Goal: Check status: Check status

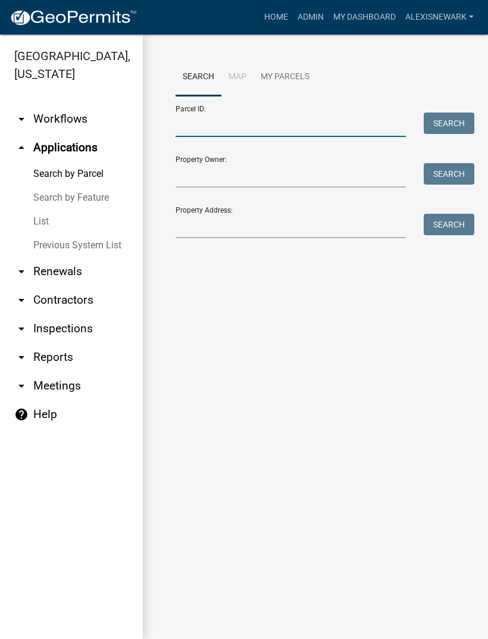
click at [311, 118] on input "Parcel ID:" at bounding box center [291, 124] width 230 height 24
click at [271, 120] on input "Parcel ID:" at bounding box center [291, 124] width 230 height 24
paste input "38000240180000"
type input "38000240180000"
click at [453, 124] on button "Search" at bounding box center [449, 122] width 51 height 21
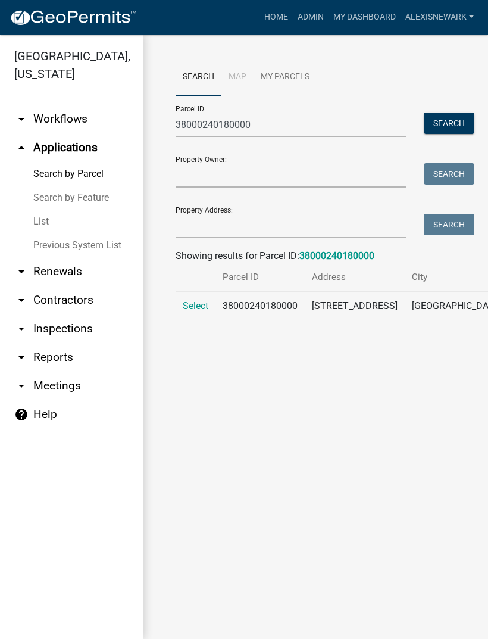
click at [215, 312] on td "Select" at bounding box center [196, 313] width 40 height 43
click at [207, 311] on span "Select" at bounding box center [196, 305] width 26 height 11
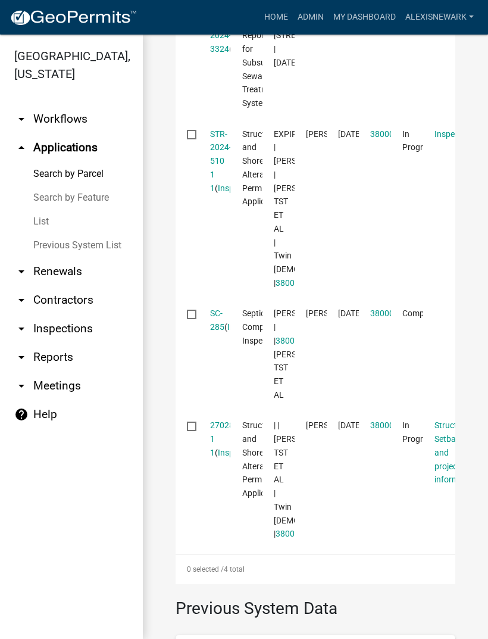
scroll to position [459, 0]
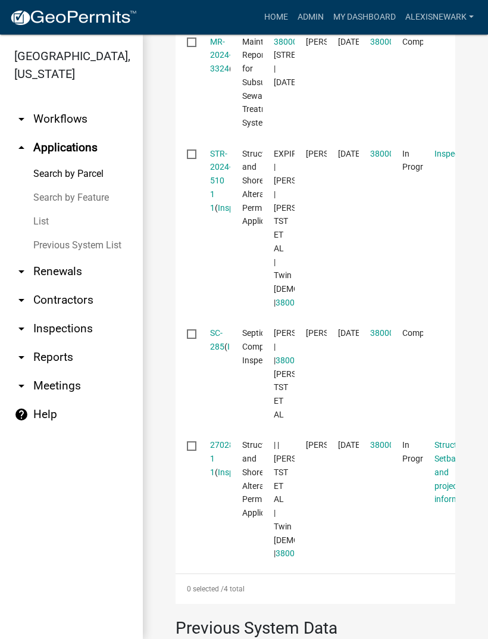
click at [218, 208] on link "STR-2024-510 1 1" at bounding box center [220, 181] width 21 height 64
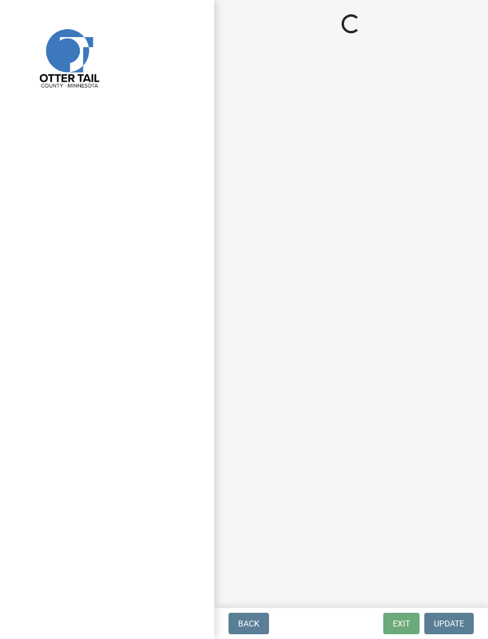
select select "710d5f49-2663-4e73-9718-d0c4e189f5ed"
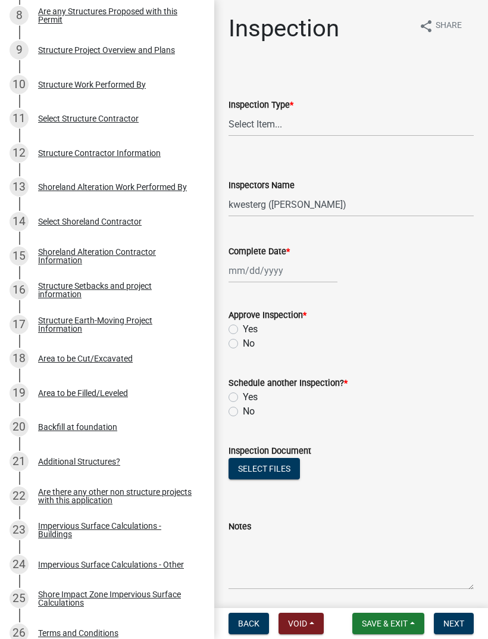
scroll to position [493, 0]
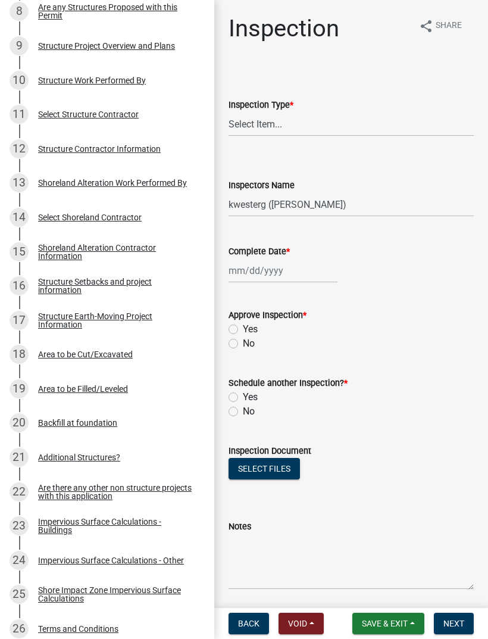
click at [143, 268] on link "16 Structure Setbacks and project information" at bounding box center [107, 285] width 214 height 35
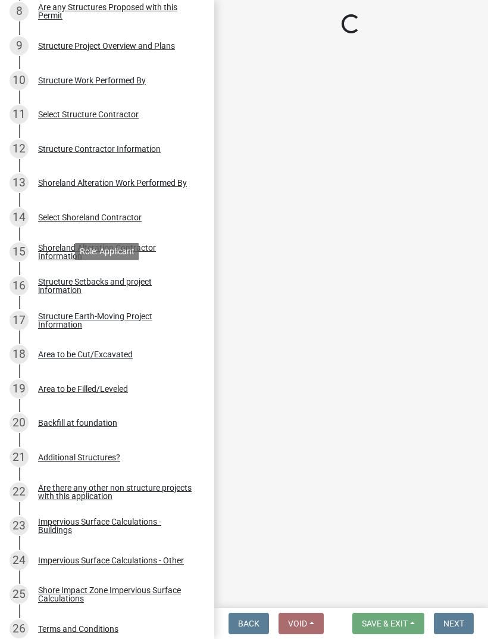
select select "18b28a59-dd74-4ec4-a1bc-0b6ca908341f"
select select "c185e313-3403-4239-bd61-bb563c58a77a"
select select "11af29a1-e0ac-4aba-ab92-f1c9c880dc9f"
select select "e80e3e2c-e9d0-4b64-95b5-c0b12854bba2"
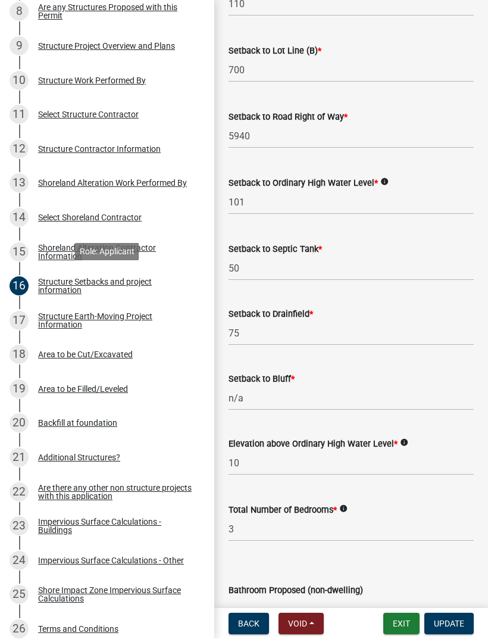
scroll to position [830, 0]
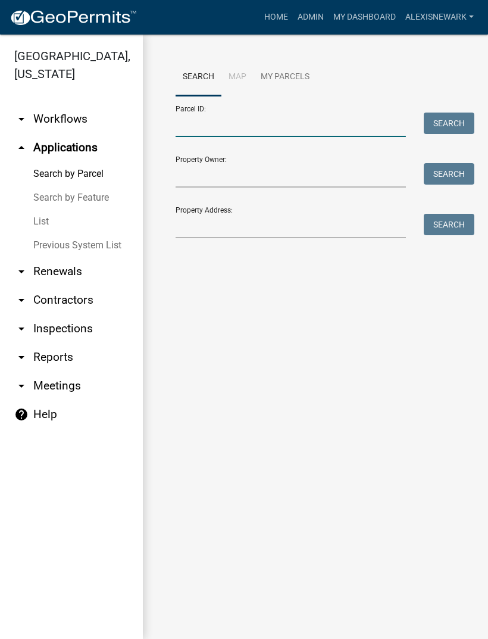
click at [320, 134] on input "Parcel ID:" at bounding box center [291, 124] width 230 height 24
click at [310, 123] on input "Parcel ID:" at bounding box center [291, 124] width 230 height 24
paste input "38000240180000"
type input "38000240180000"
click at [456, 112] on button "Search" at bounding box center [449, 122] width 51 height 21
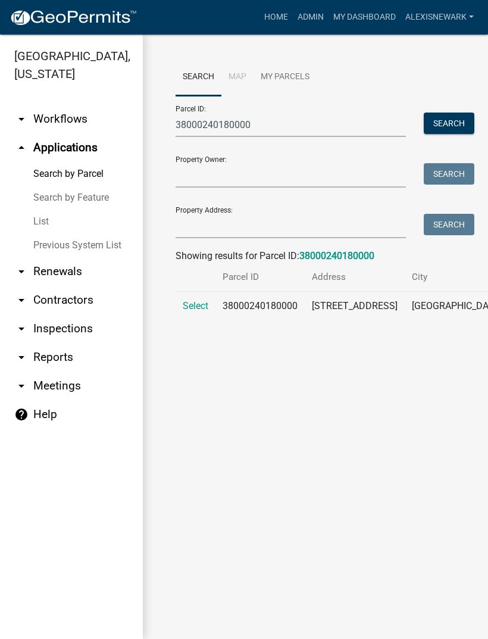
click at [196, 311] on span "Select" at bounding box center [196, 305] width 26 height 11
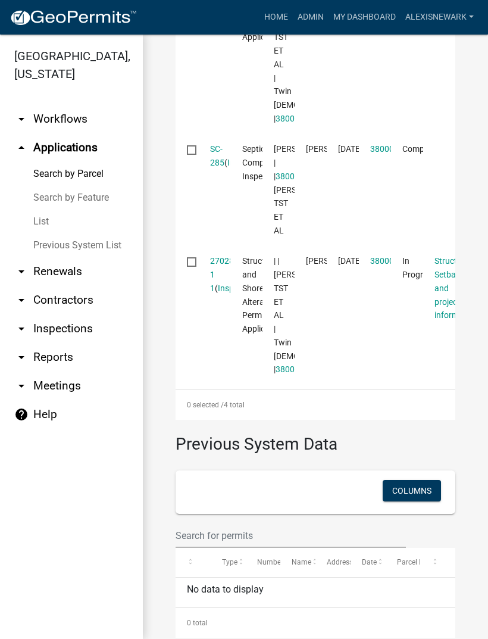
scroll to position [643, 0]
click at [217, 167] on link "SC-285" at bounding box center [217, 154] width 14 height 23
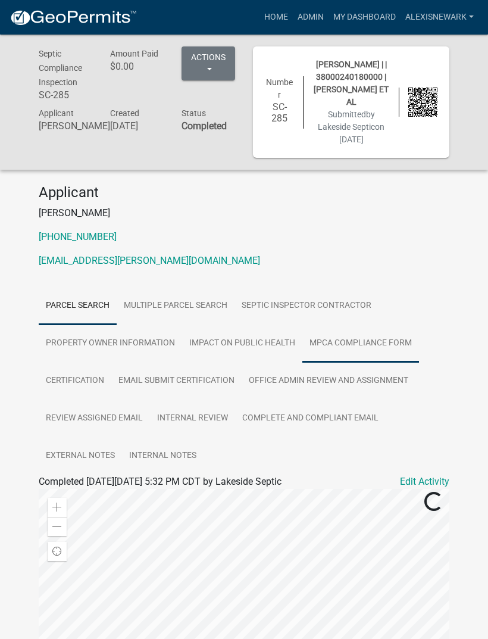
click at [373, 357] on link "MPCA Compliance Form" at bounding box center [360, 343] width 117 height 38
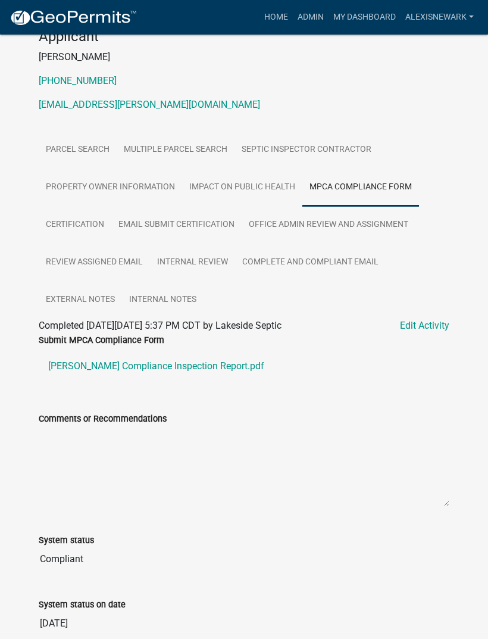
scroll to position [186, 0]
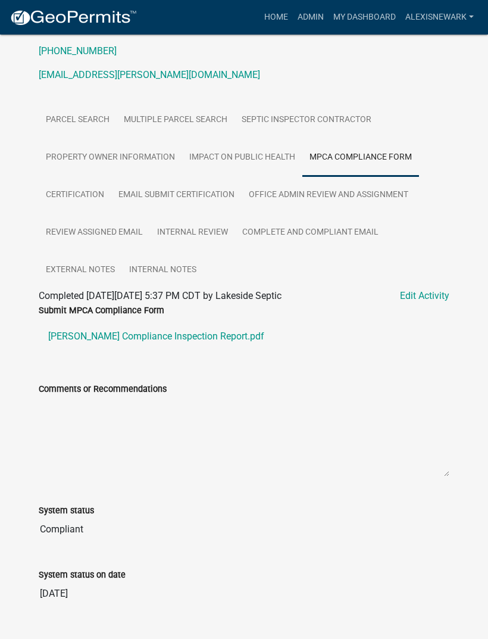
click at [209, 347] on link "[PERSON_NAME] Compliance Inspection Report.pdf" at bounding box center [244, 336] width 411 height 29
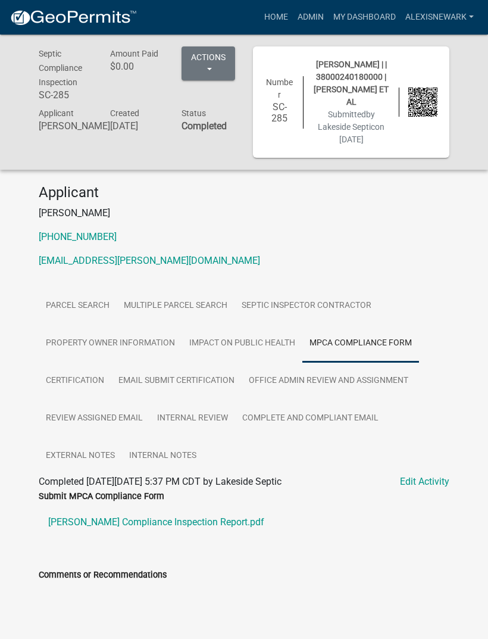
scroll to position [1, 0]
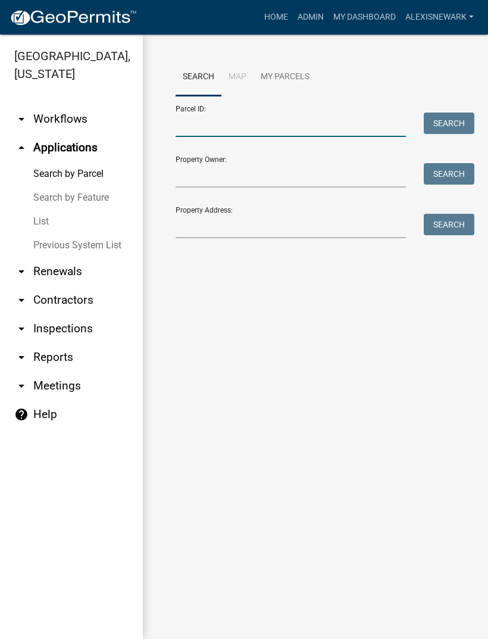
click at [281, 130] on input "Parcel ID:" at bounding box center [291, 124] width 230 height 24
click at [261, 121] on input "Parcel ID:" at bounding box center [291, 124] width 230 height 24
paste input "38000990331000"
type input "38000990331000"
click at [448, 133] on button "Search" at bounding box center [449, 122] width 51 height 21
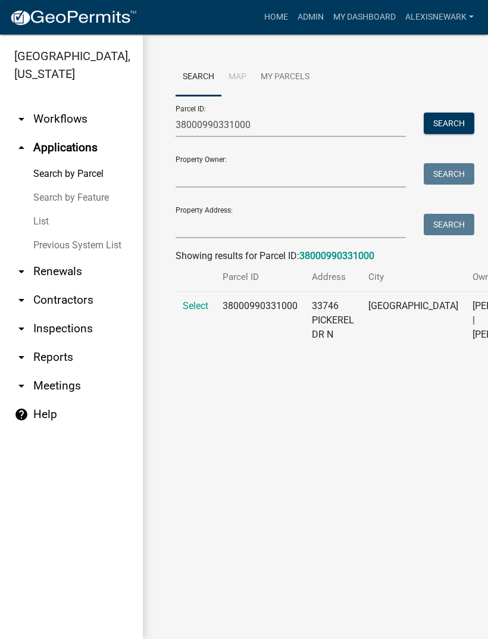
click at [194, 308] on span "Select" at bounding box center [196, 305] width 26 height 11
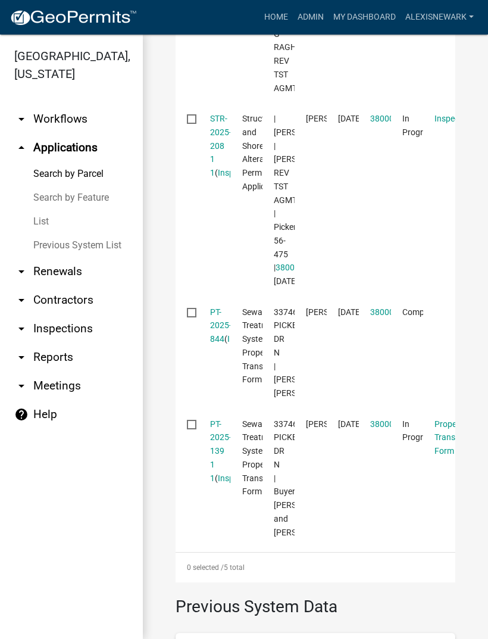
scroll to position [649, 0]
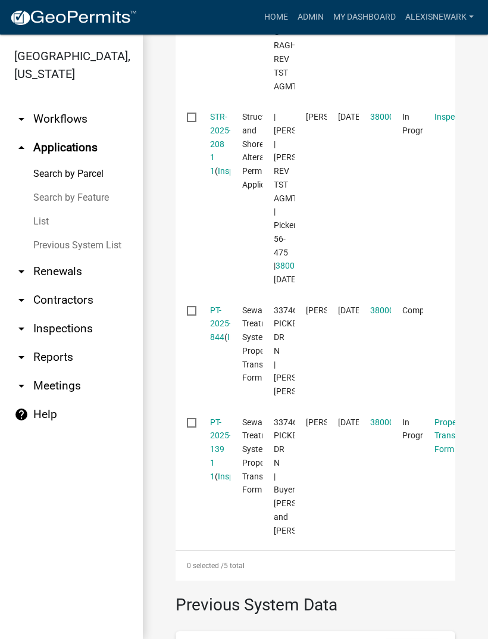
click at [218, 176] on link "STR-2025-208 1 1" at bounding box center [220, 144] width 21 height 64
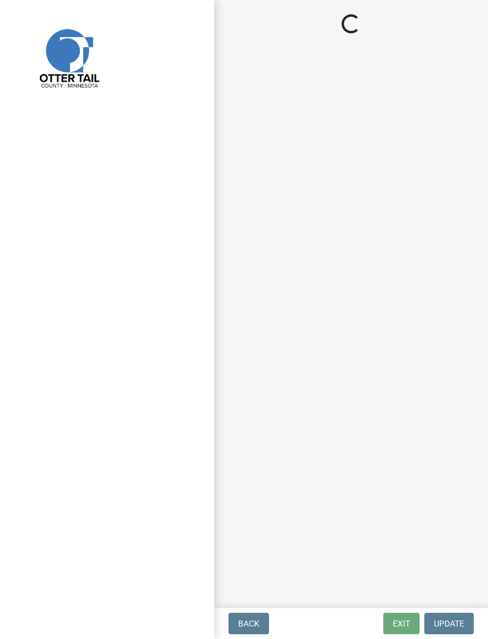
select select "710d5f49-2663-4e73-9718-d0c4e189f5ed"
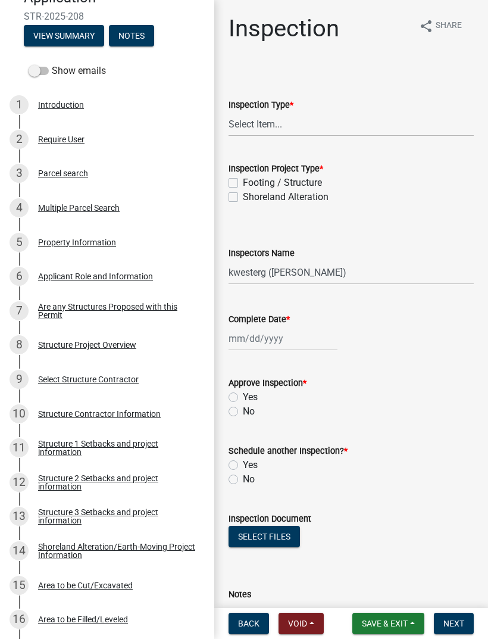
scroll to position [161, 0]
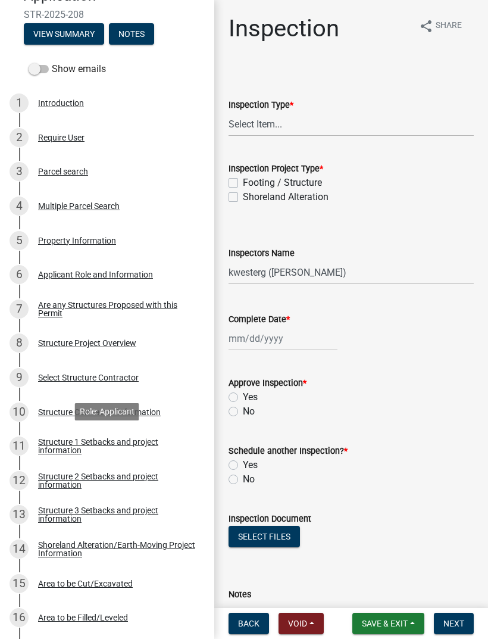
click at [122, 445] on div "Structure 1 Setbacks and project information" at bounding box center [116, 445] width 157 height 17
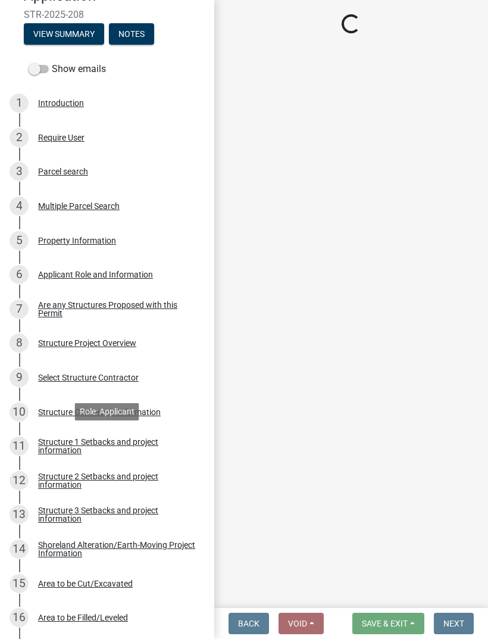
select select "a3cc236c-43aa-406a-8353-e0398d57c407"
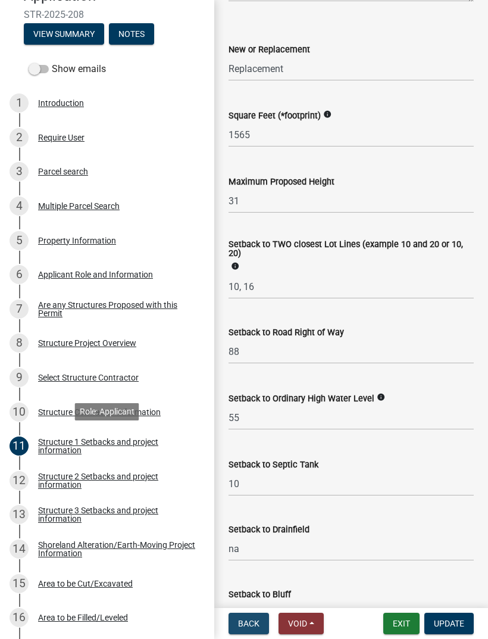
scroll to position [792, 0]
